Goal: Information Seeking & Learning: Learn about a topic

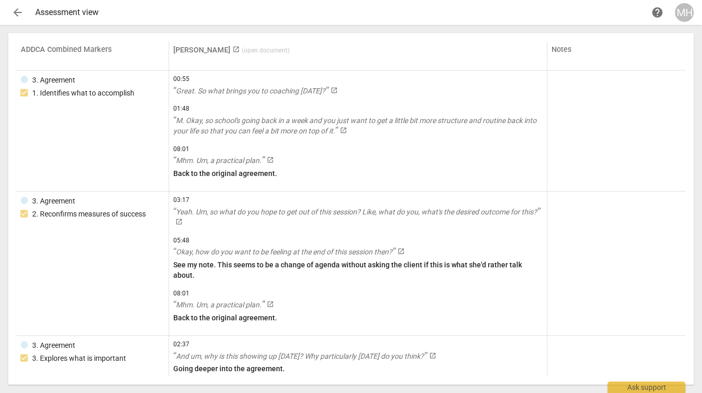
click at [17, 11] on span "arrow_back" at bounding box center [17, 12] width 12 height 12
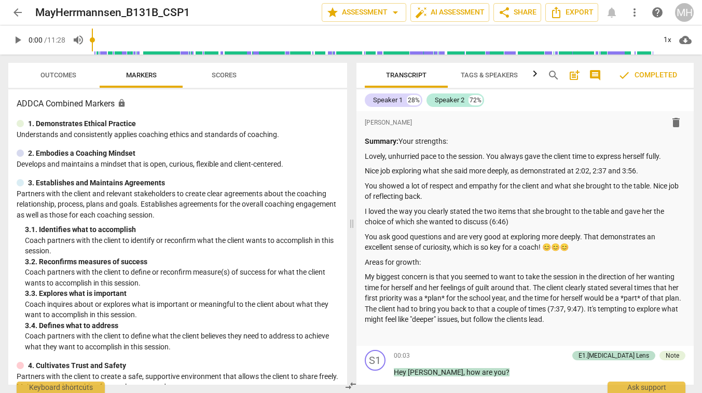
click at [19, 13] on span "arrow_back" at bounding box center [17, 12] width 12 height 12
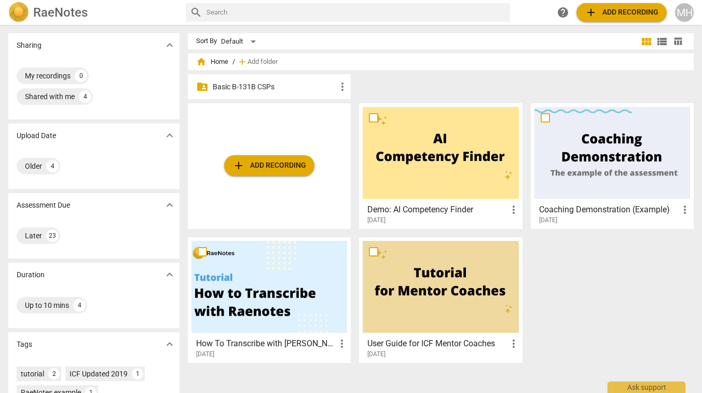
click at [252, 88] on p "Basic B-131B CSPs" at bounding box center [275, 86] width 124 height 11
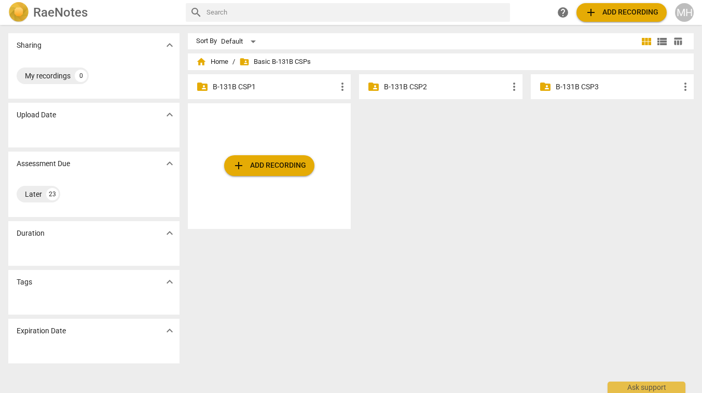
click at [238, 86] on p "B-131B CSP1" at bounding box center [275, 86] width 124 height 11
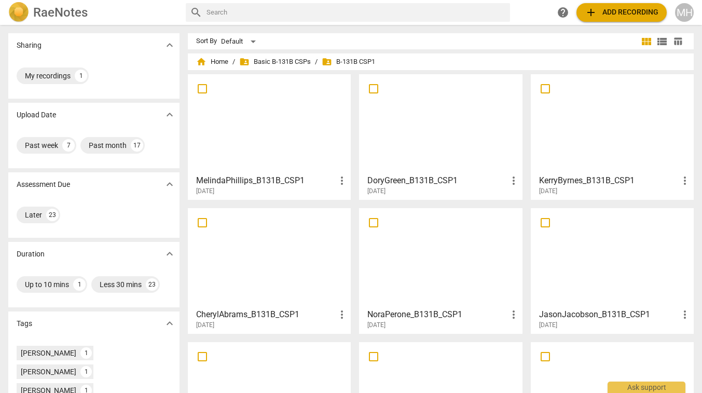
click at [238, 105] on div at bounding box center [270, 124] width 156 height 92
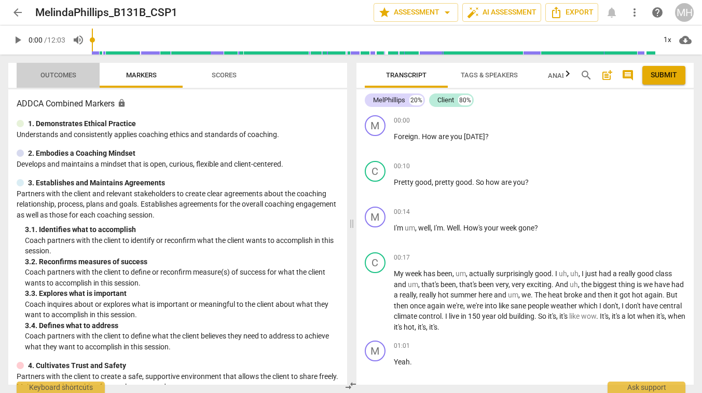
click at [63, 69] on span "Outcomes" at bounding box center [58, 76] width 61 height 14
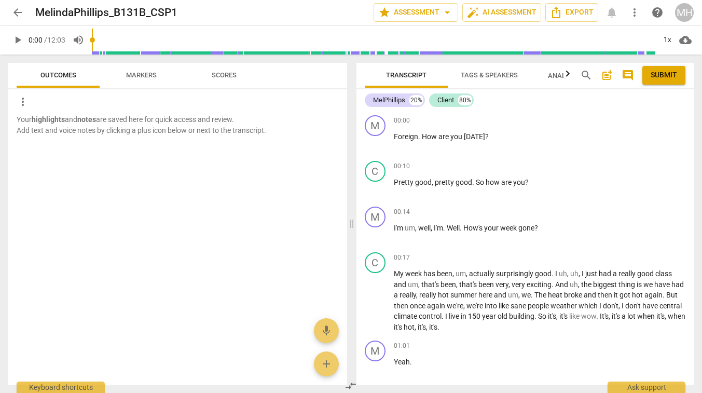
click at [133, 76] on span "Markers" at bounding box center [141, 75] width 31 height 8
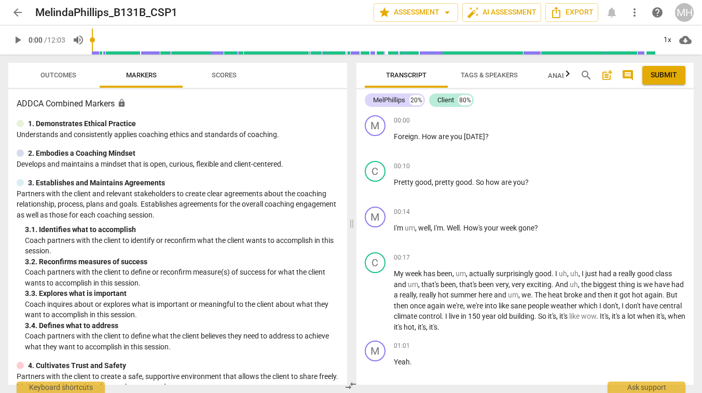
click at [217, 76] on span "Scores" at bounding box center [224, 75] width 25 height 8
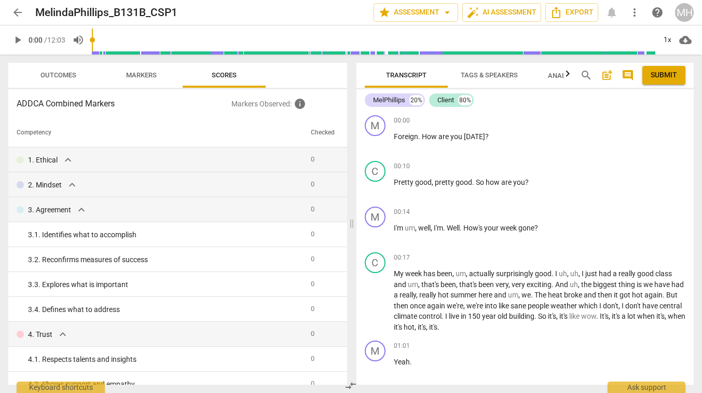
click at [149, 72] on span "Markers" at bounding box center [141, 75] width 31 height 8
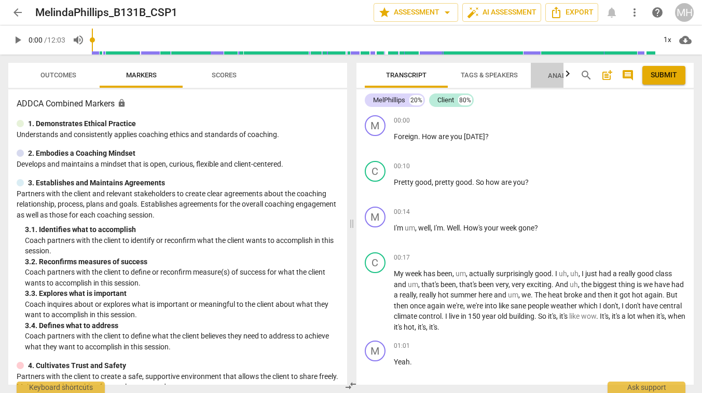
click at [563, 73] on span "Analytics New" at bounding box center [572, 76] width 48 height 8
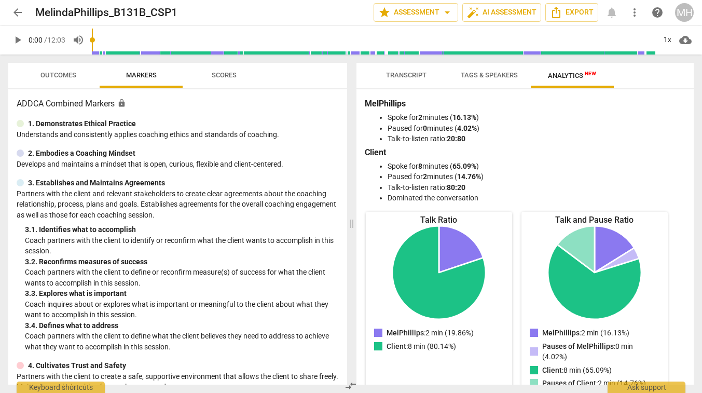
click at [393, 76] on span "Transcript" at bounding box center [406, 75] width 40 height 8
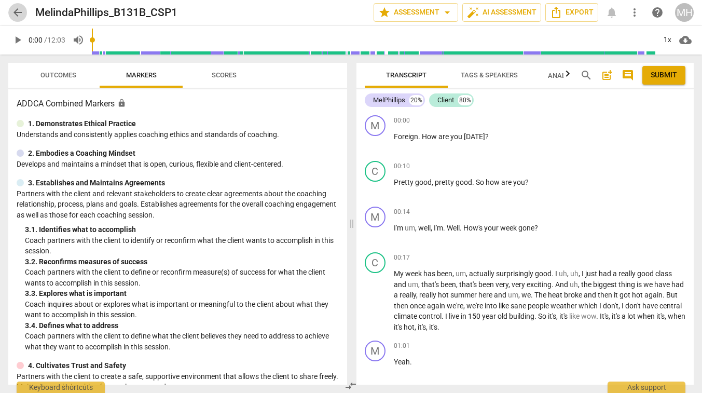
click at [18, 10] on span "arrow_back" at bounding box center [17, 12] width 12 height 12
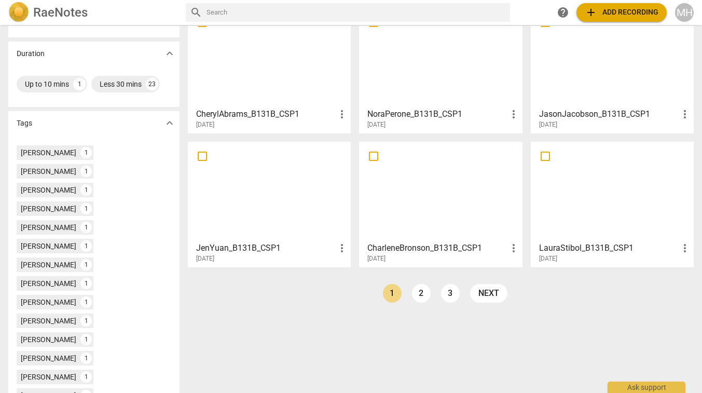
scroll to position [227, 0]
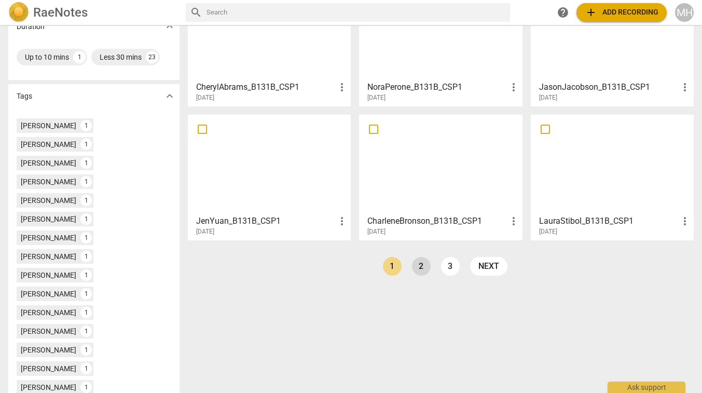
click at [418, 266] on link "2" at bounding box center [421, 266] width 19 height 19
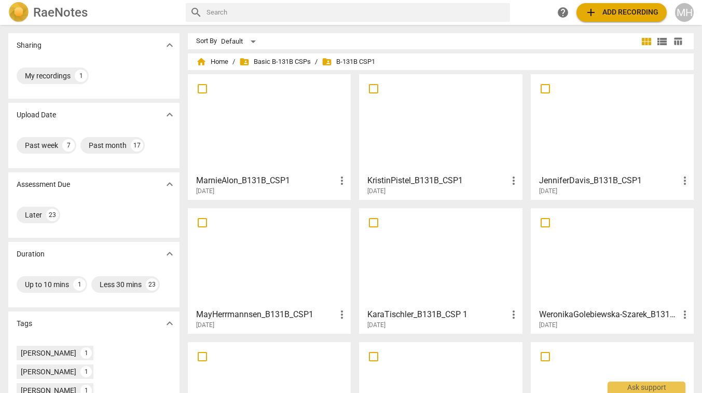
click at [246, 259] on div at bounding box center [270, 258] width 156 height 92
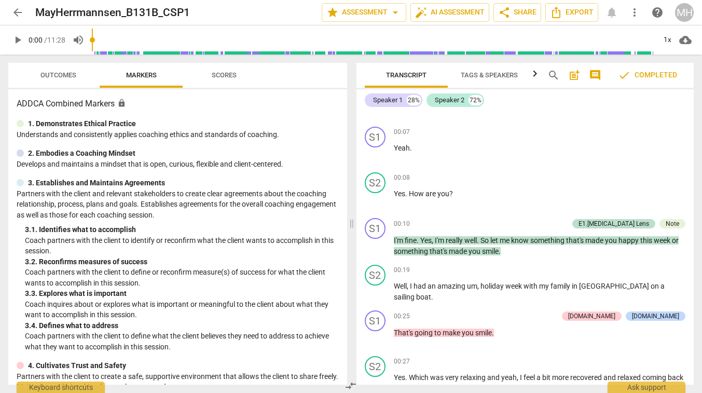
scroll to position [356, 0]
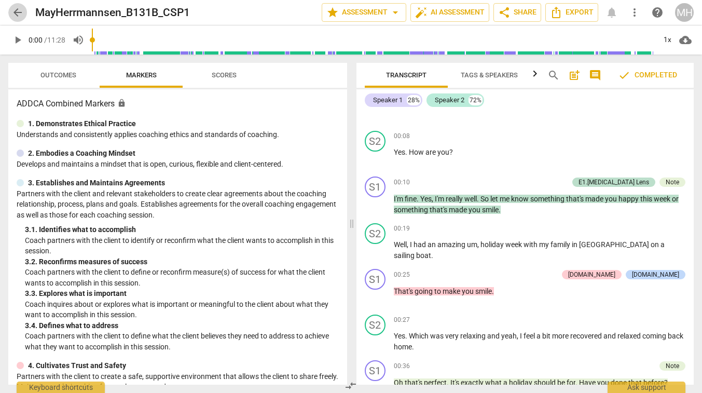
click at [19, 8] on span "arrow_back" at bounding box center [17, 12] width 12 height 12
